Goal: Task Accomplishment & Management: Manage account settings

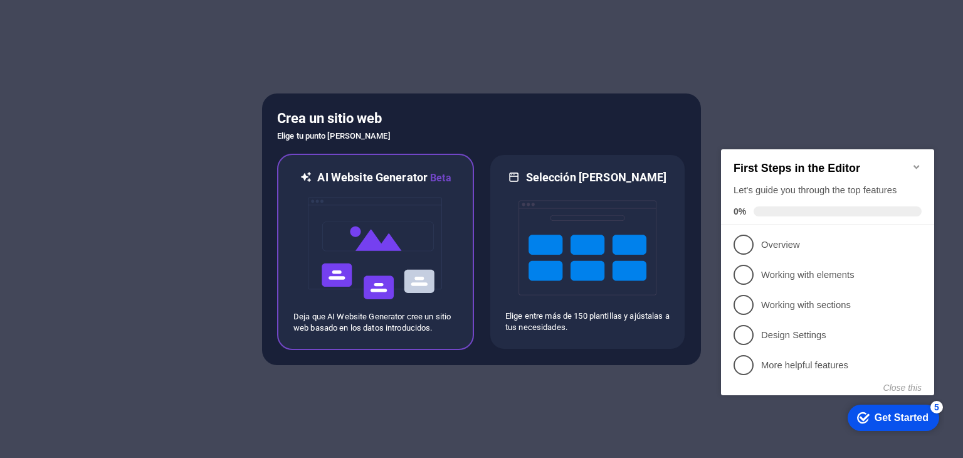
click at [370, 233] on img at bounding box center [376, 248] width 138 height 125
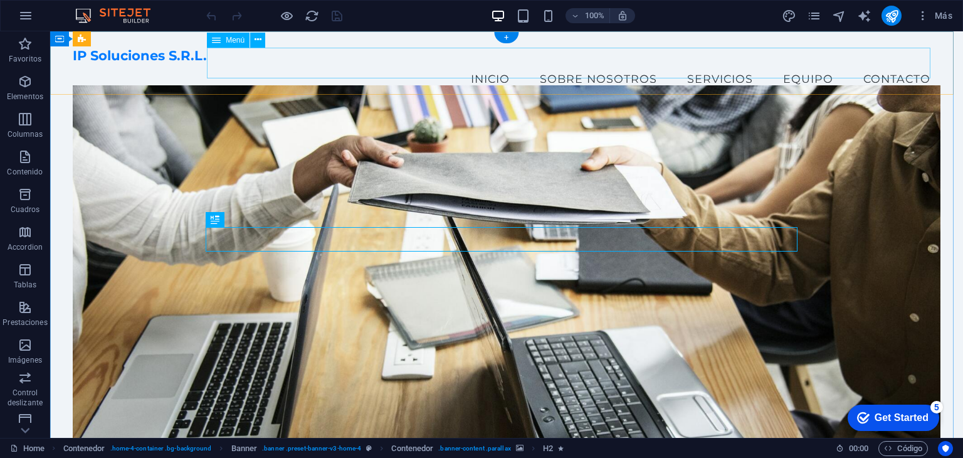
click at [554, 63] on nav "Inicio Sobre Nosotros Servicios Equipo Contacto" at bounding box center [506, 78] width 867 height 31
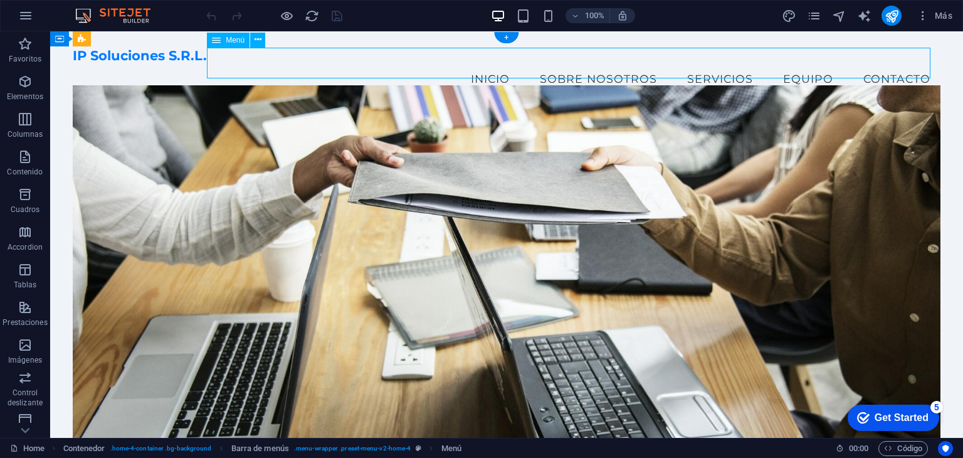
click at [554, 63] on nav "Inicio Sobre Nosotros Servicios Equipo Contacto" at bounding box center [506, 78] width 867 height 31
select select
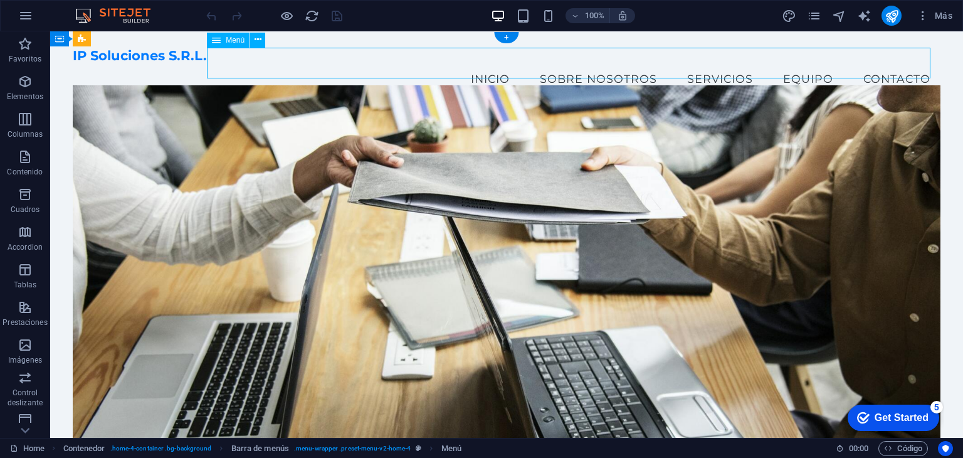
select select
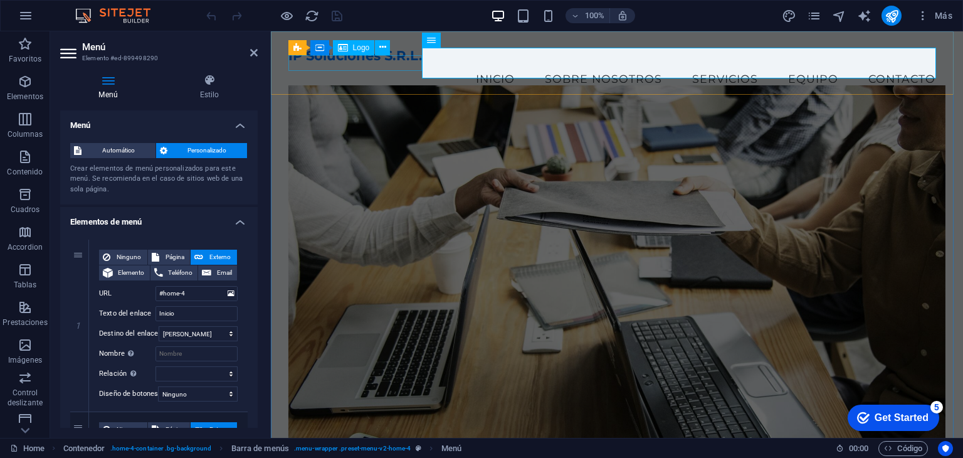
click at [415, 63] on div "IP Soluciones S.R.L." at bounding box center [617, 56] width 658 height 16
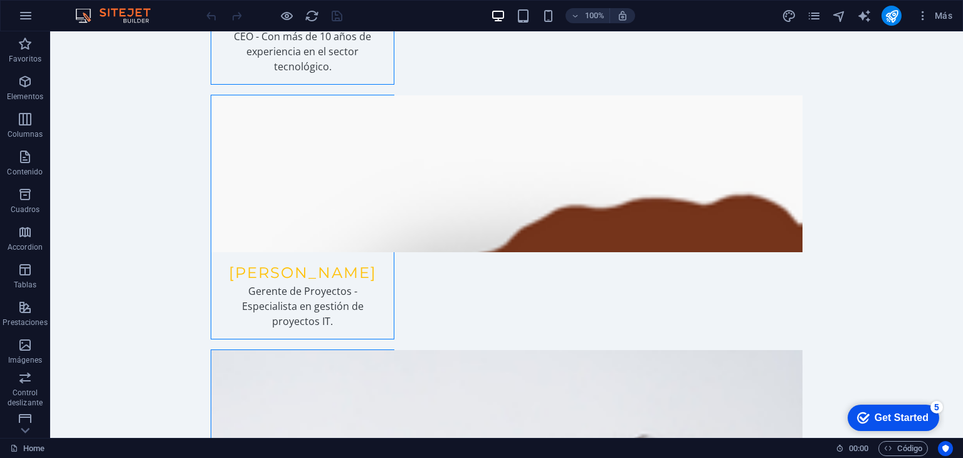
scroll to position [2856, 0]
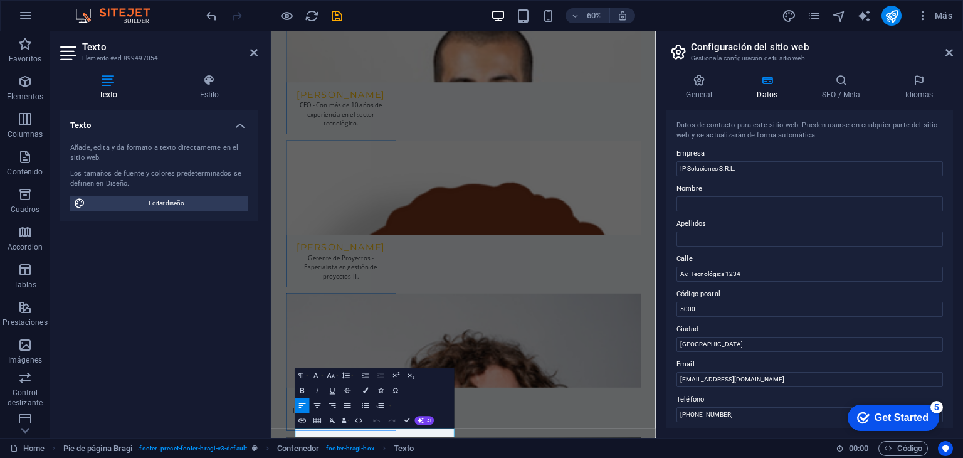
scroll to position [2856, 0]
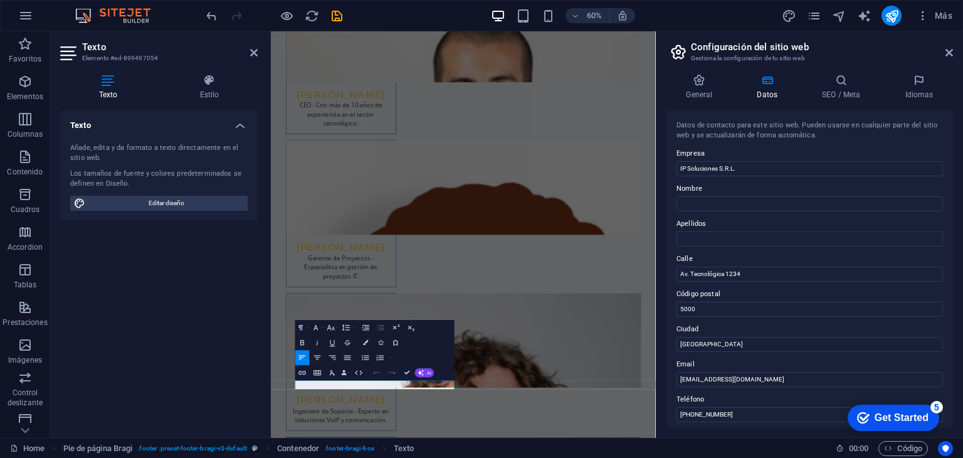
click at [367, 370] on div "Paragraph Format Normal Heading 1 Heading 2 Heading 3 Heading 4 Heading 5 Headi…" at bounding box center [374, 350] width 159 height 60
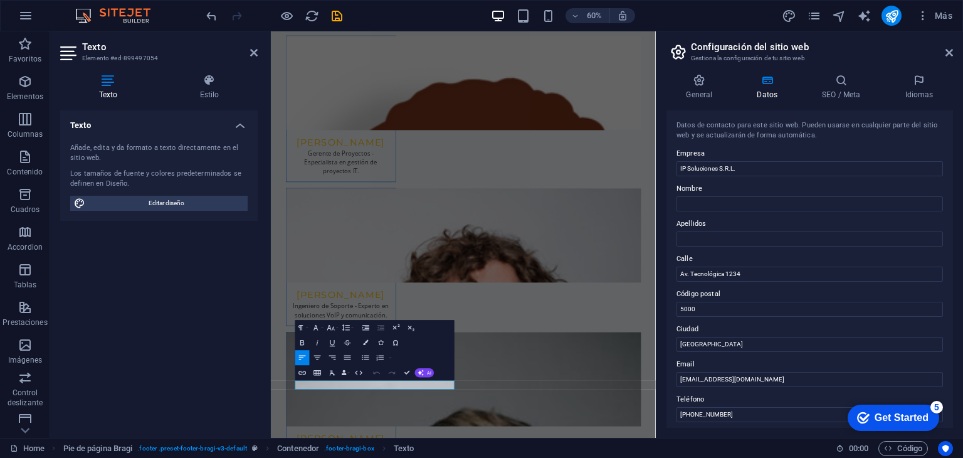
scroll to position [2823, 0]
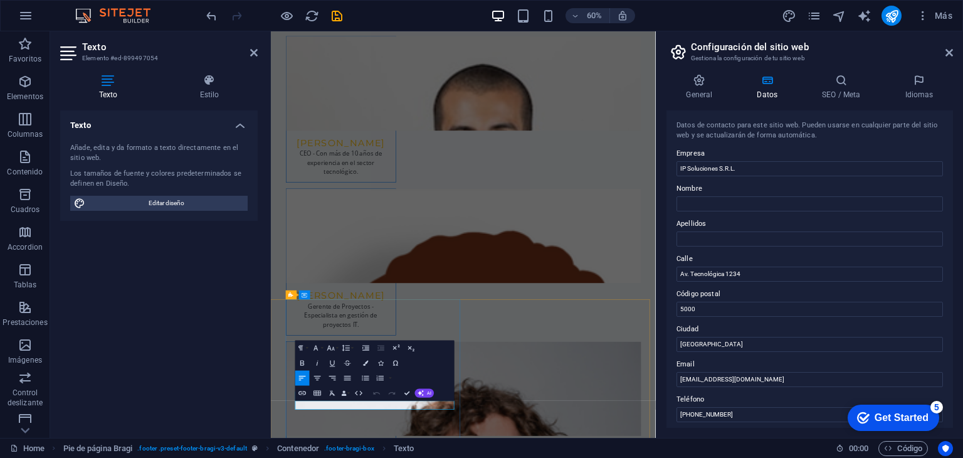
click at [761, 271] on input "Av. Tecnológica 1234" at bounding box center [809, 273] width 266 height 15
type input "[GEOGRAPHIC_DATA] 1627 - 1er Piso - d 2"
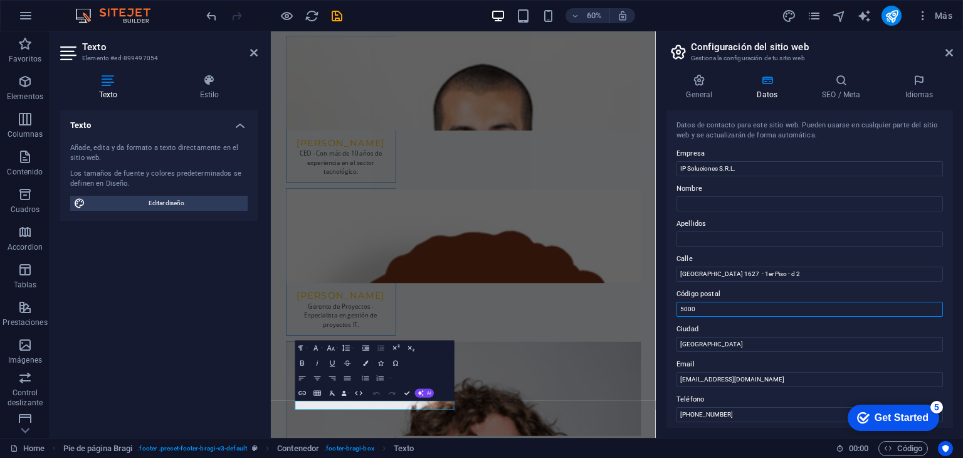
click at [735, 313] on input "5000" at bounding box center [809, 308] width 266 height 15
type input "40000"
click at [737, 343] on input "[GEOGRAPHIC_DATA]" at bounding box center [809, 344] width 266 height 15
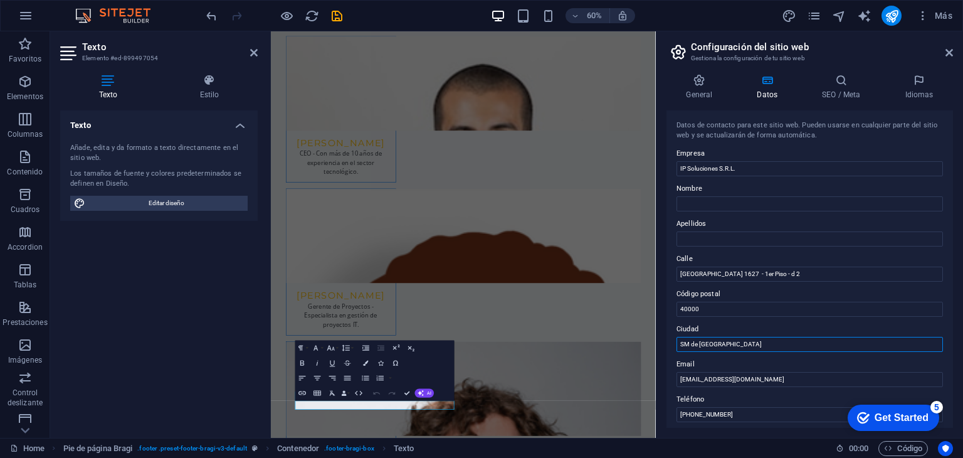
type input "SM de [GEOGRAPHIC_DATA]"
type input "[EMAIL_ADDRESS][DOMAIN_NAME]"
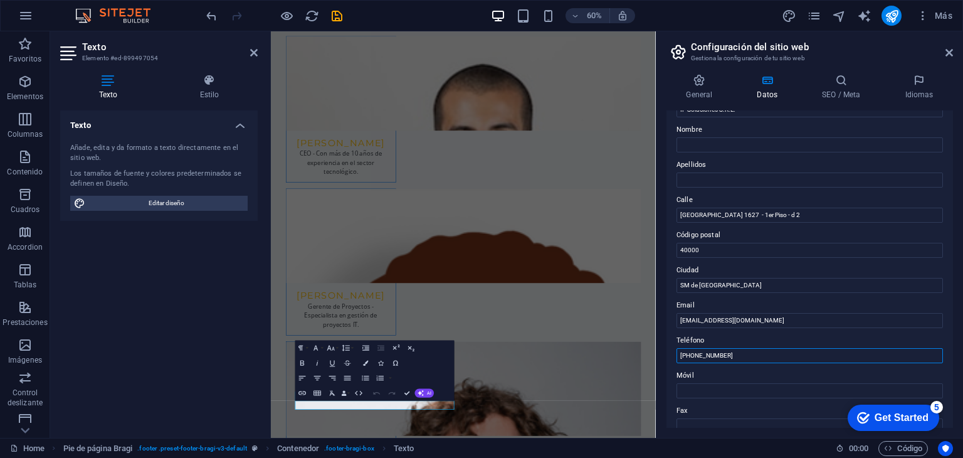
scroll to position [0, 0]
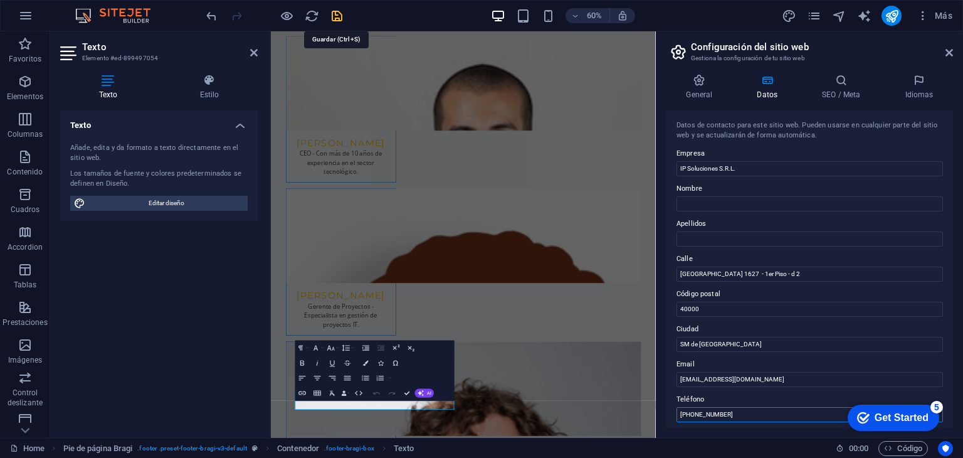
type input "[PHONE_NUMBER]"
click at [338, 18] on icon "save" at bounding box center [337, 16] width 14 height 14
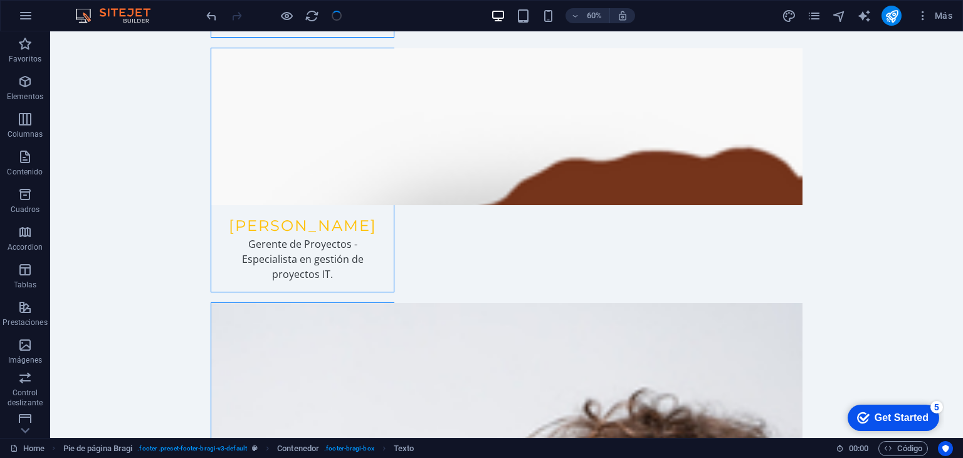
scroll to position [2860, 0]
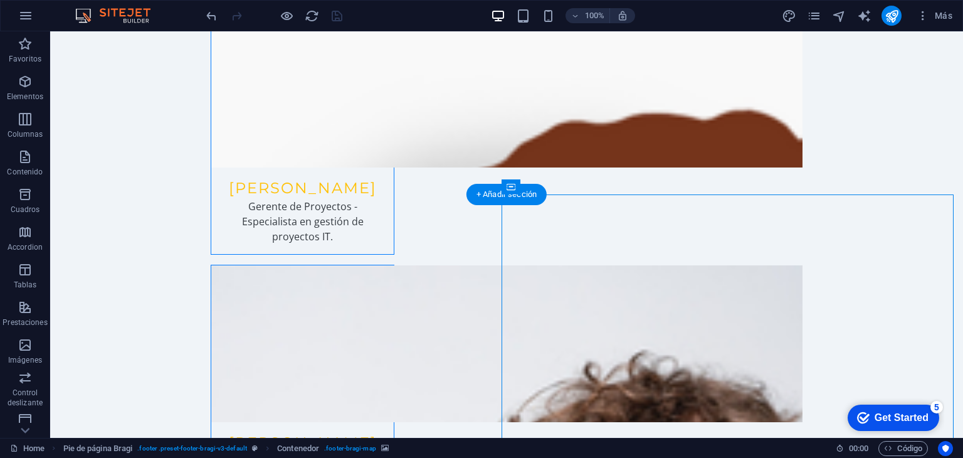
select select "px"
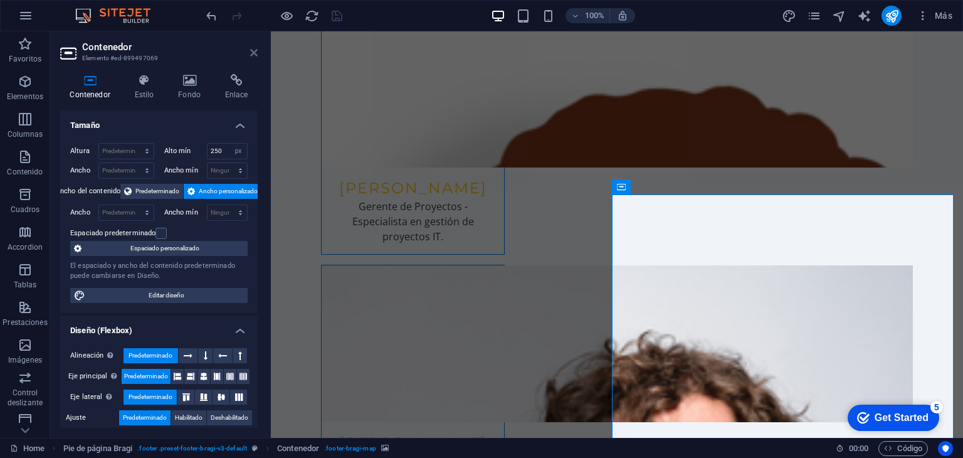
click at [251, 51] on icon at bounding box center [254, 53] width 8 height 10
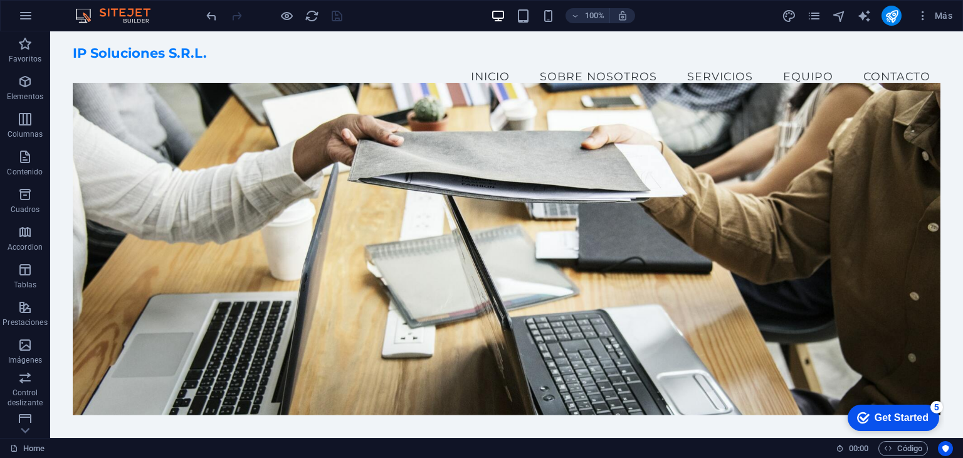
scroll to position [0, 0]
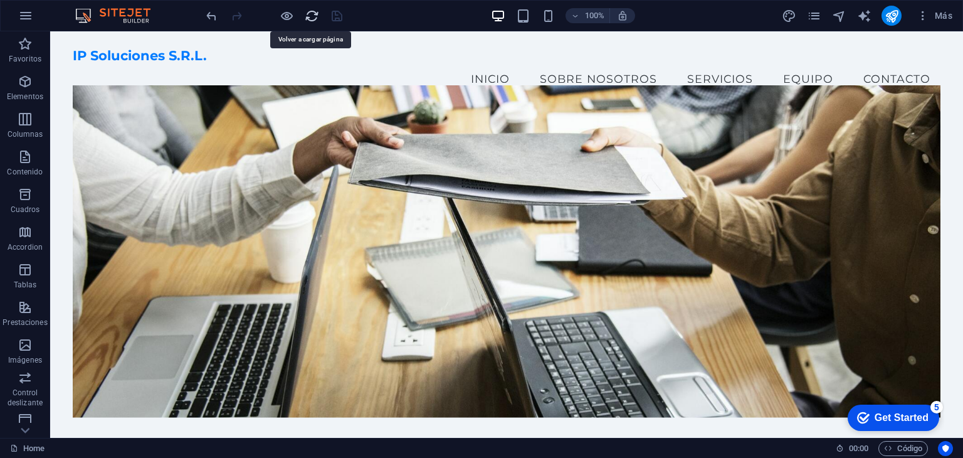
click at [307, 16] on icon "reload" at bounding box center [312, 16] width 14 height 14
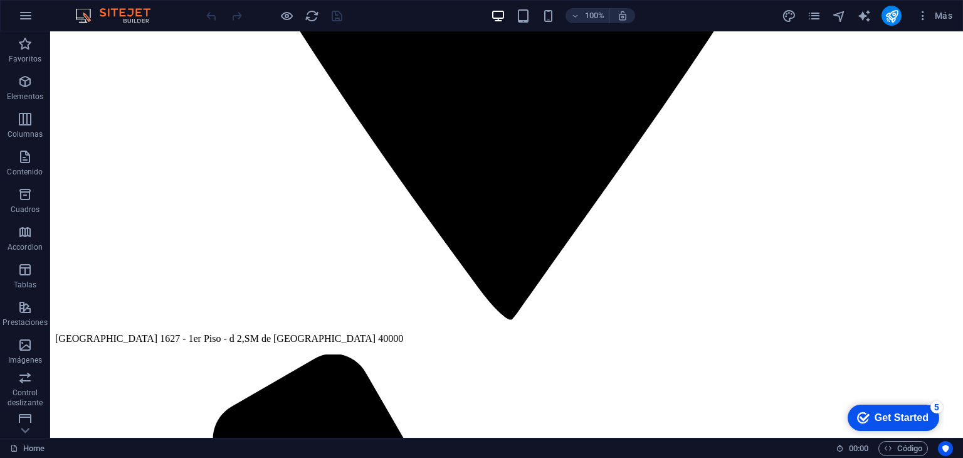
scroll to position [2881, 0]
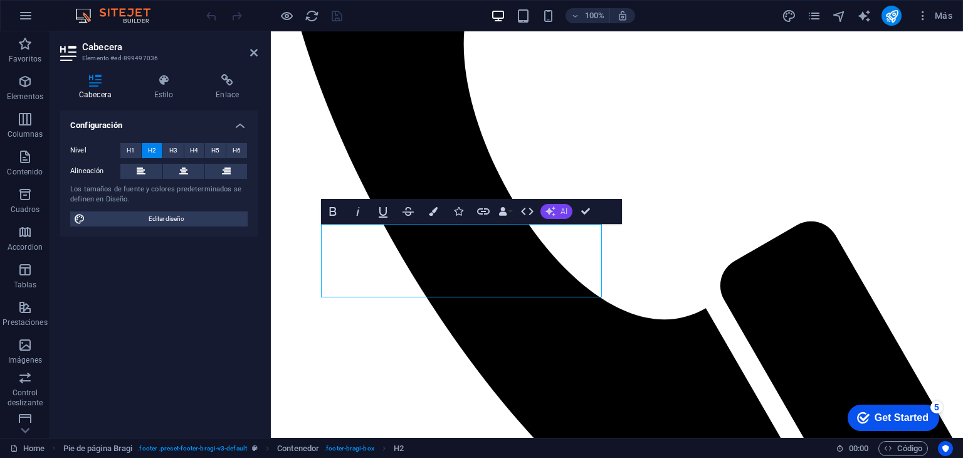
click at [552, 214] on icon "button" at bounding box center [550, 211] width 10 height 10
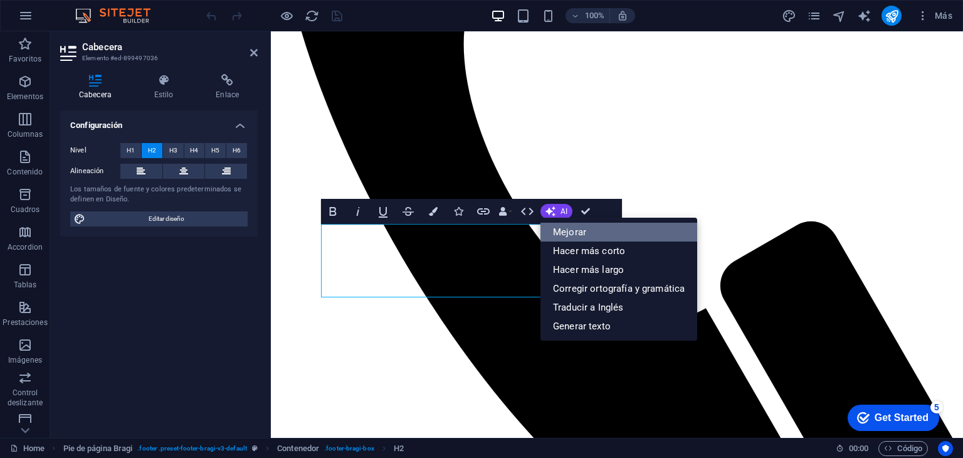
click at [569, 226] on link "Mejorar" at bounding box center [618, 232] width 157 height 19
